Goal: Transaction & Acquisition: Purchase product/service

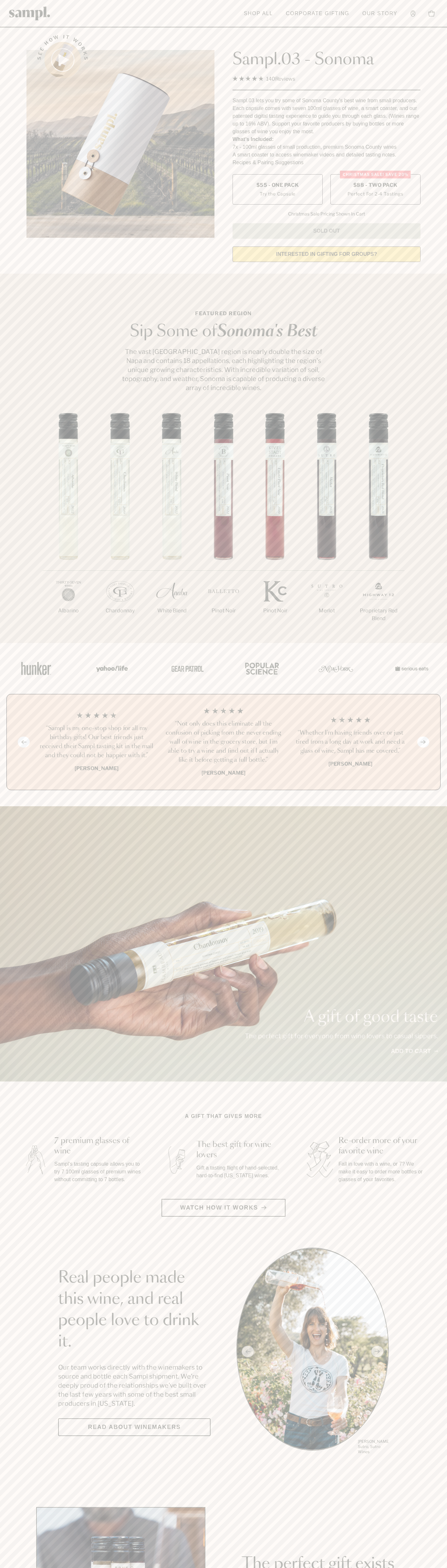
click at [375, 186] on span "$88 - Two Pack" at bounding box center [375, 185] width 44 height 7
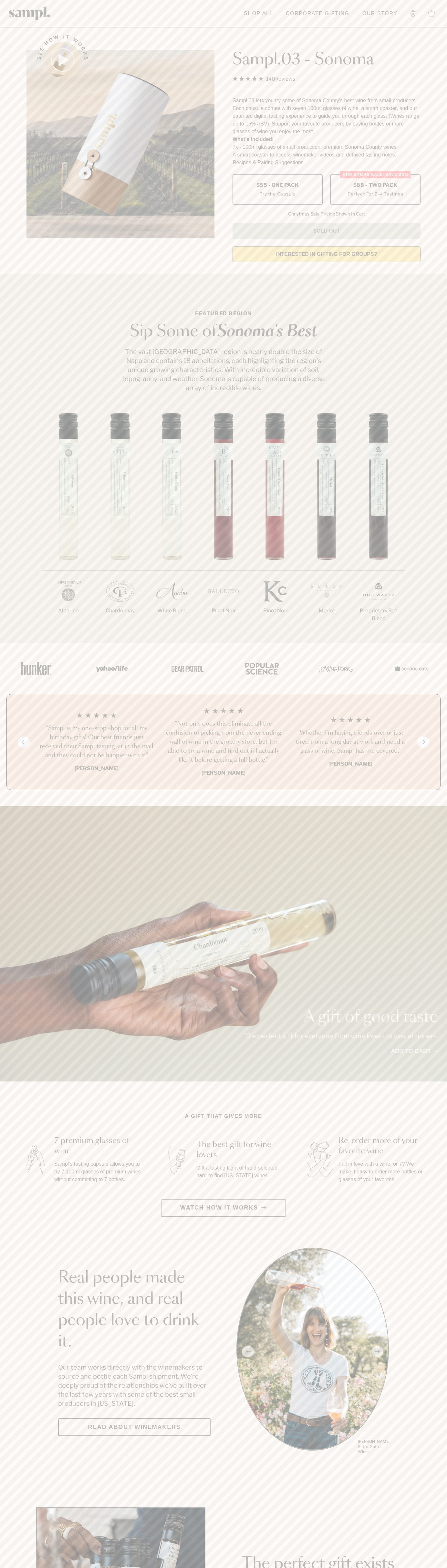
click at [224, 743] on h3 "“Not only does this eliminate all the confusion of picking from the never endin…" at bounding box center [223, 742] width 116 height 45
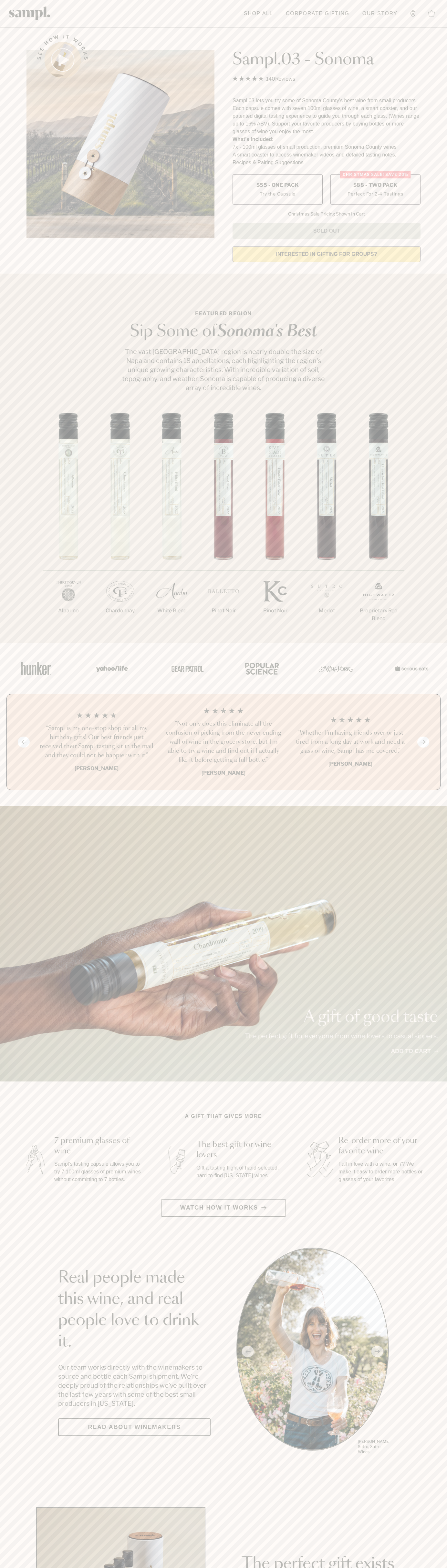
click at [241, 19] on link "Shop All" at bounding box center [258, 13] width 35 height 14
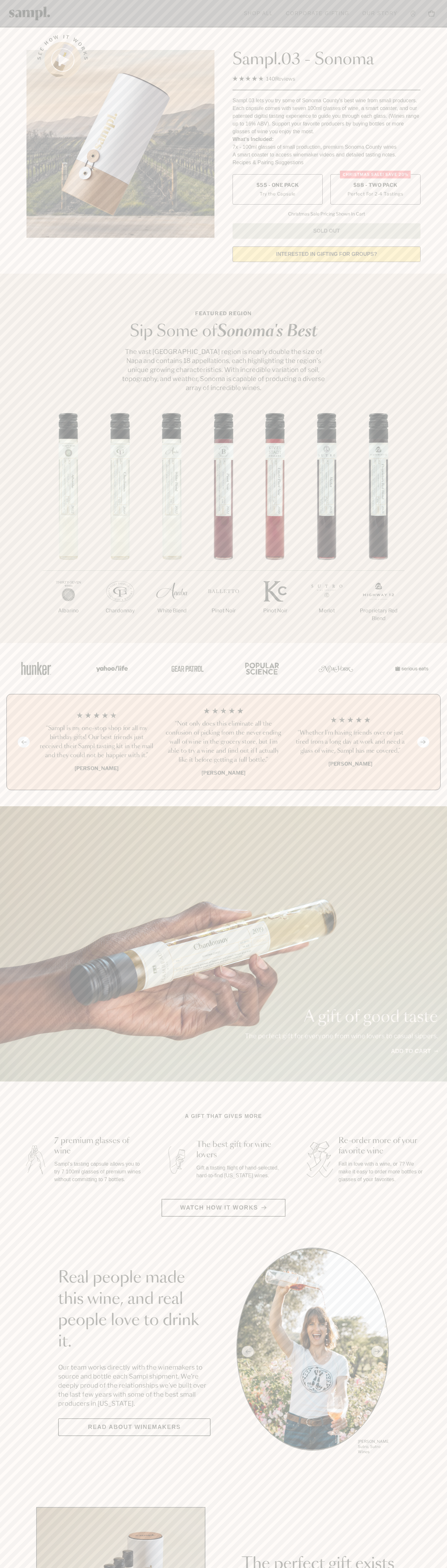
click at [70, 1567] on html "Skip to main content Toggle navigation menu Shop All Corporate Gifting Our Stor…" at bounding box center [224, 1513] width 447 height 3026
click at [0, 817] on div "A gift of good taste The perfect gift for everyone from wine lovers to casual s…" at bounding box center [224, 944] width 447 height 275
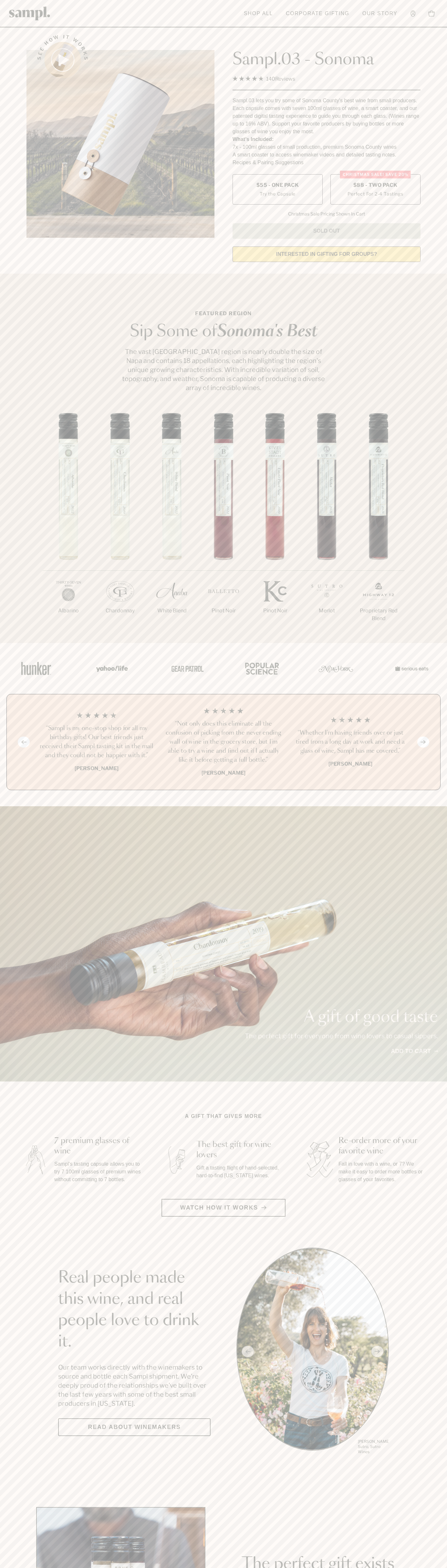
click at [375, 190] on label "Christmas SALE! Save 20% $88 - Two Pack Perfect For 2-4 Tastings" at bounding box center [375, 189] width 90 height 30
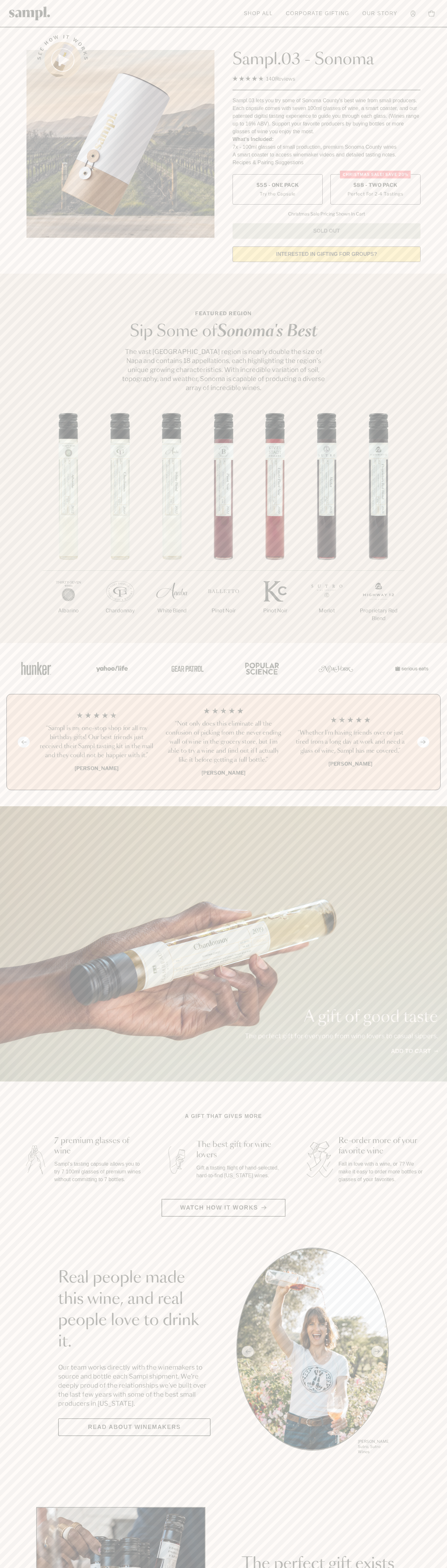
click at [224, 743] on h3 "“Not only does this eliminate all the confusion of picking from the never endin…" at bounding box center [223, 742] width 116 height 45
